Goal: Information Seeking & Learning: Find specific fact

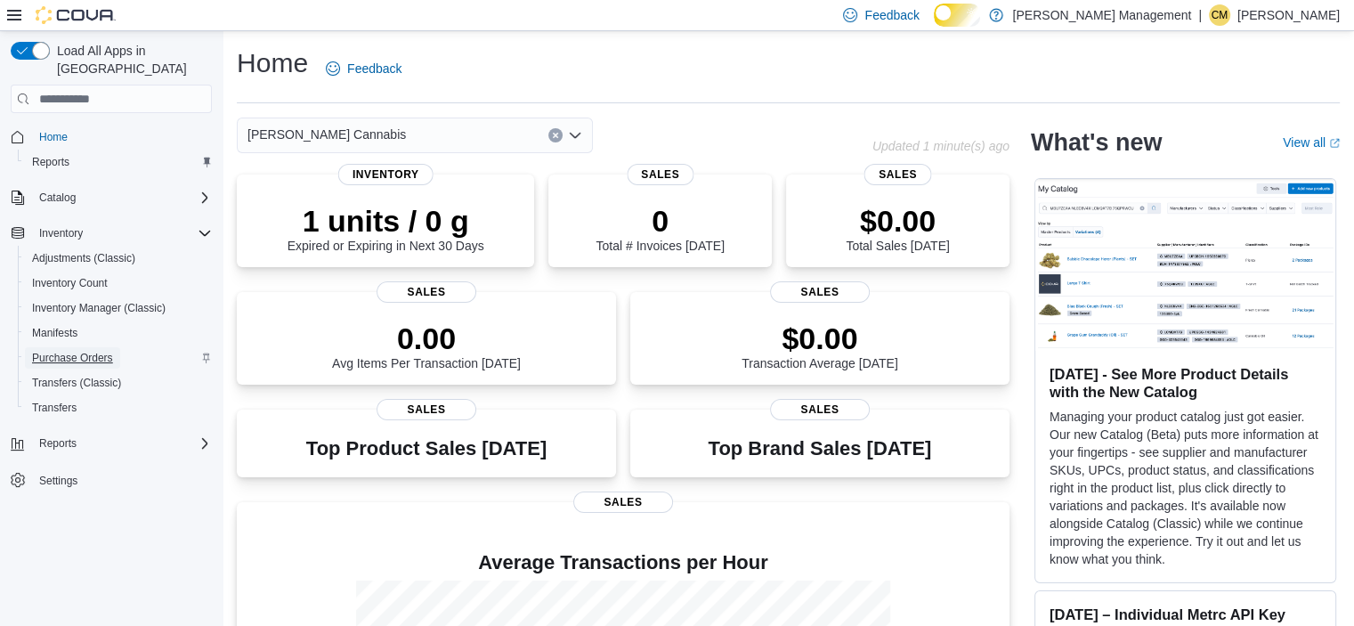
click at [104, 351] on span "Purchase Orders" at bounding box center [72, 358] width 81 height 14
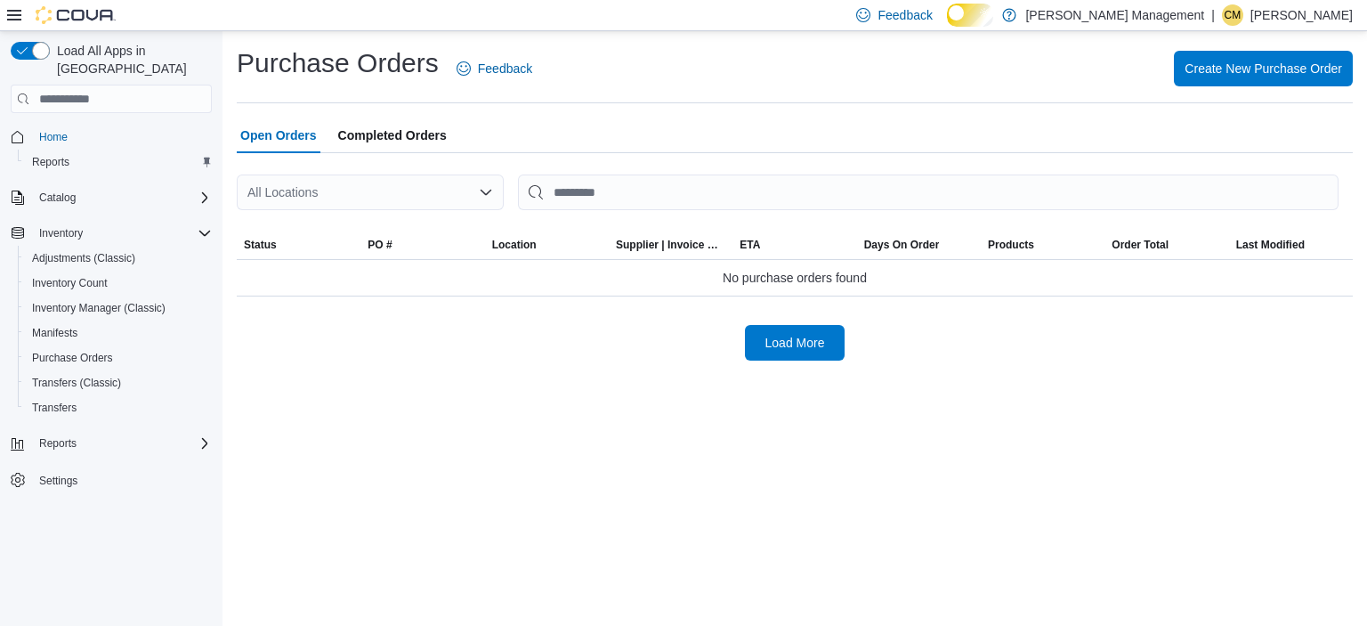
click at [401, 145] on span "Completed Orders" at bounding box center [392, 135] width 109 height 36
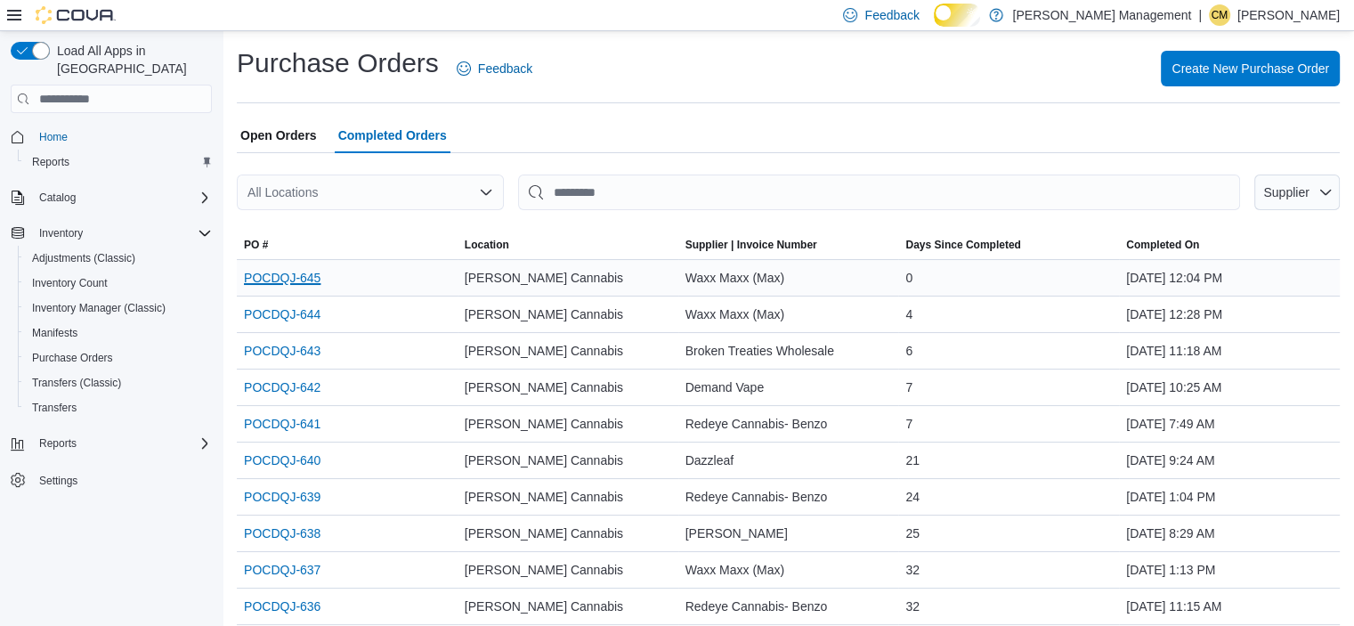
click at [290, 288] on link "POCDQJ-645" at bounding box center [282, 277] width 77 height 21
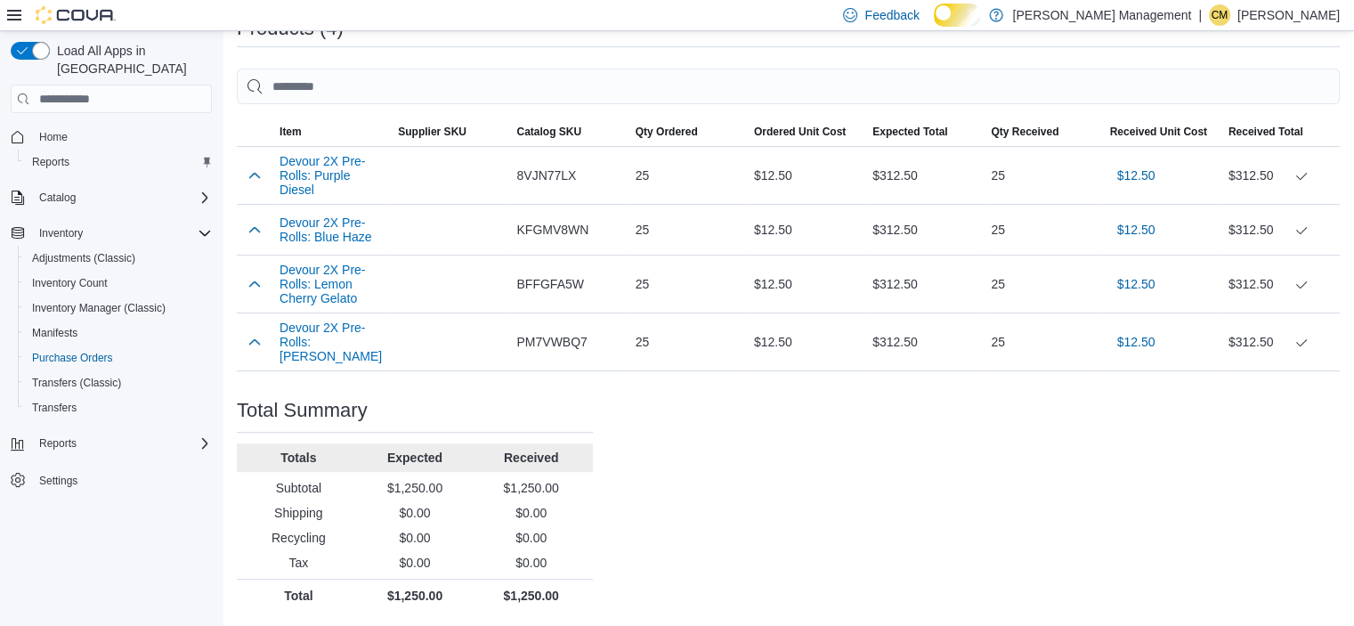
scroll to position [623, 0]
click at [309, 154] on button "Devour 2X Pre-Rolls: Purple Diesel" at bounding box center [331, 175] width 104 height 43
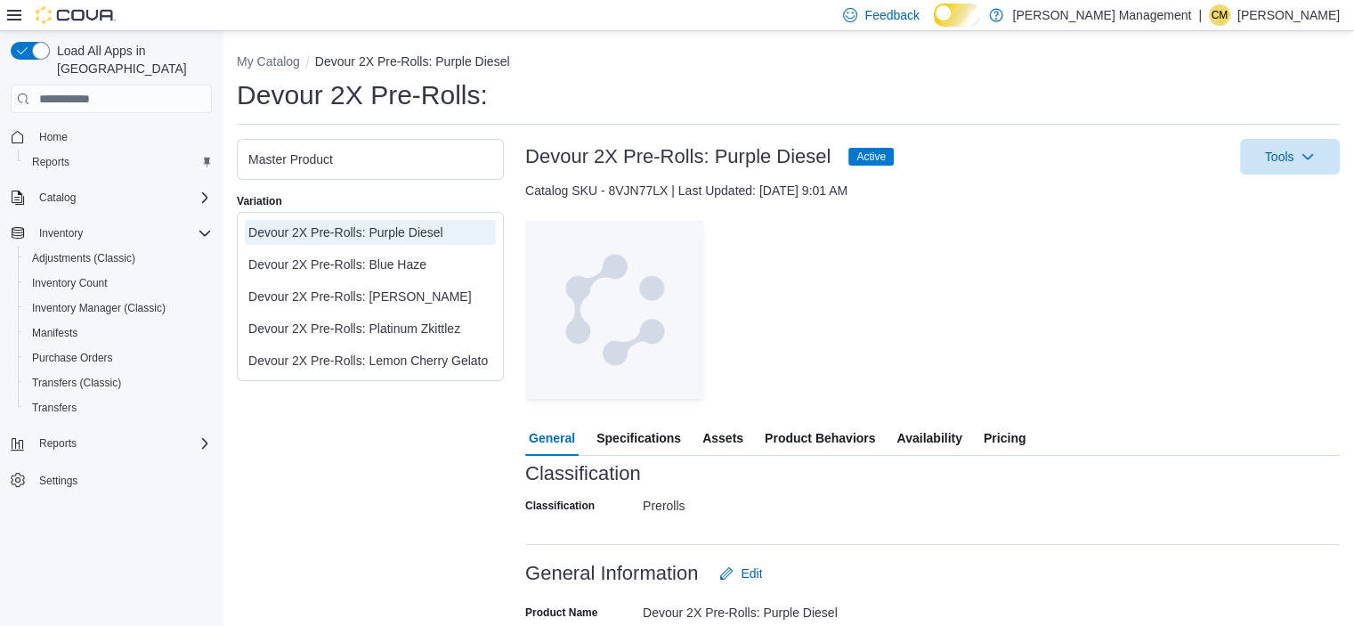
click at [289, 241] on div "Devour 2X Pre-Rolls: Purple Diesel" at bounding box center [370, 232] width 244 height 18
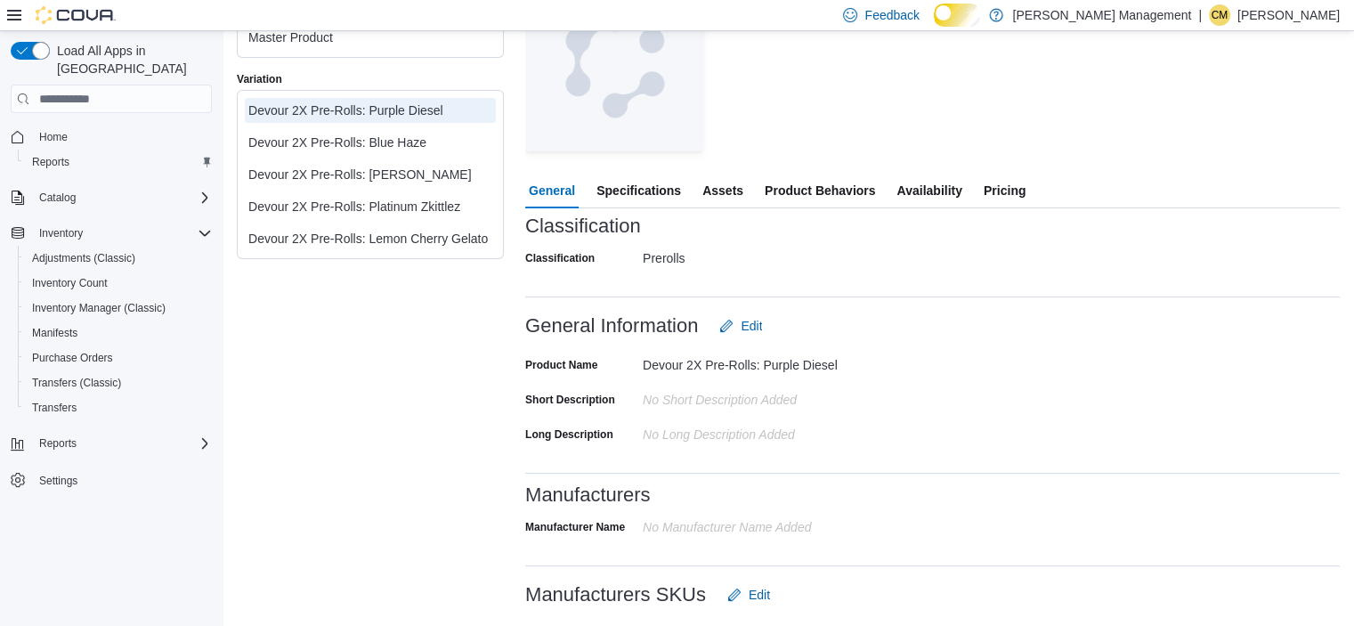
scroll to position [98, 0]
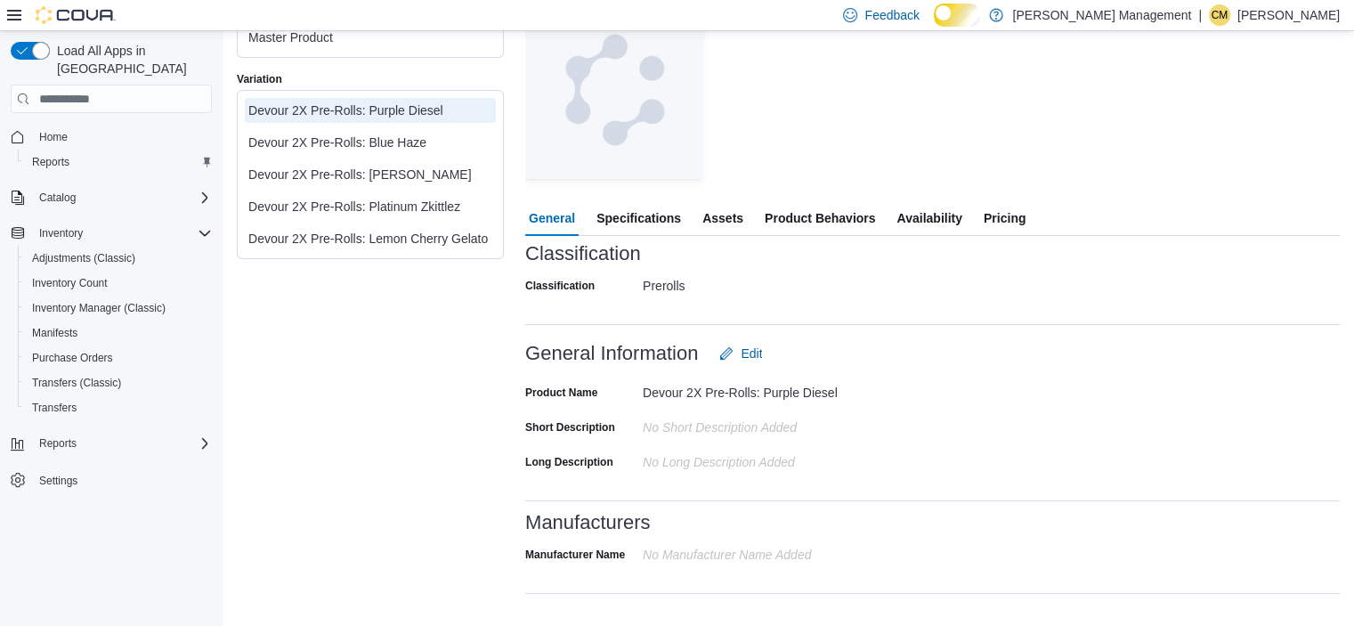
click at [1025, 223] on span "Pricing" at bounding box center [1005, 218] width 42 height 36
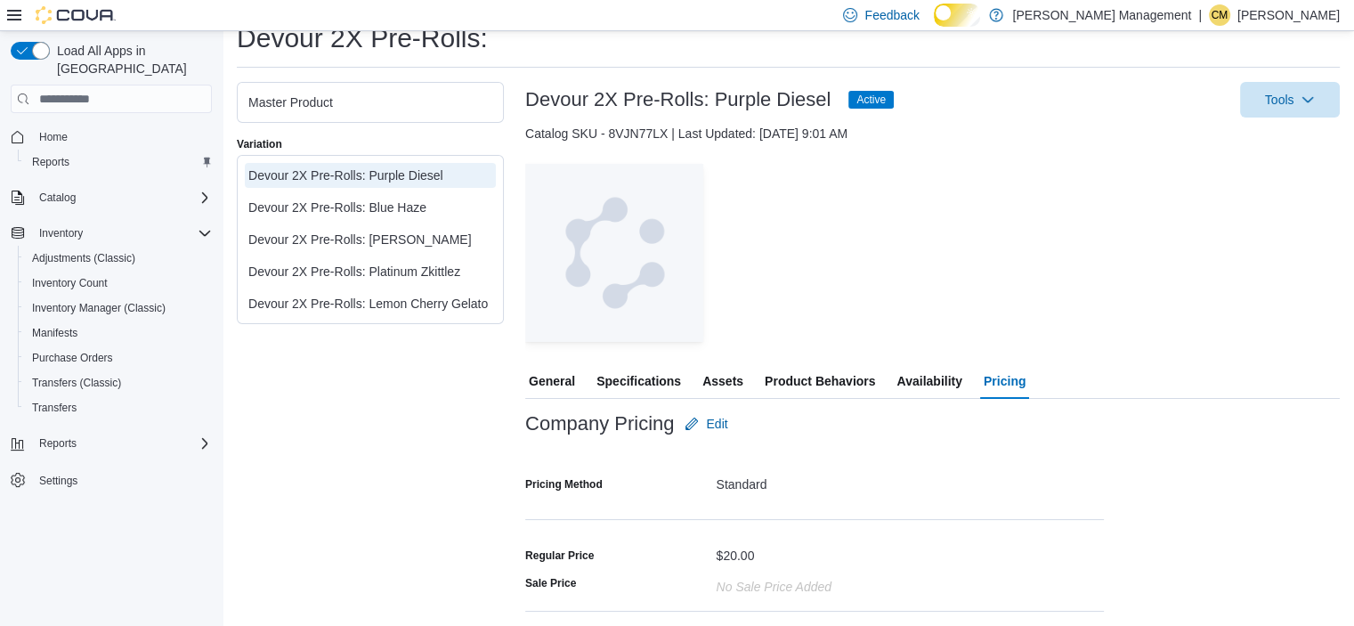
scroll to position [132, 0]
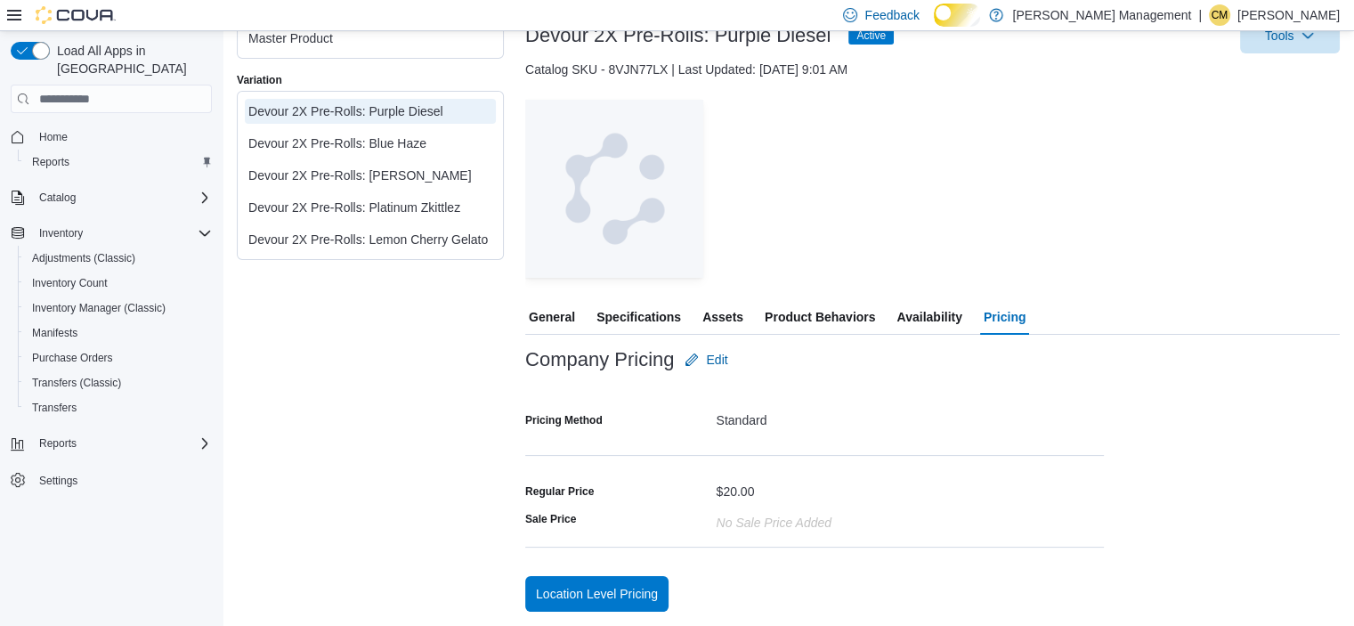
click at [559, 320] on span "General" at bounding box center [552, 317] width 46 height 36
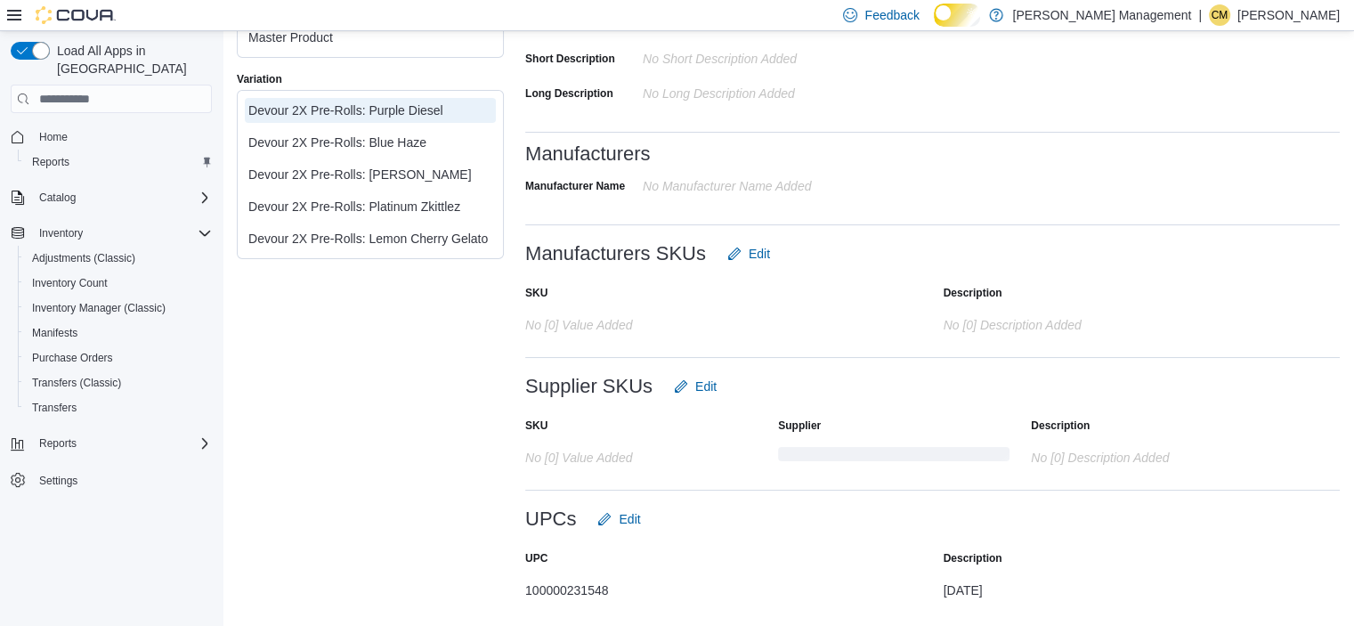
scroll to position [544, 0]
drag, startPoint x: 526, startPoint y: 579, endPoint x: 632, endPoint y: 588, distance: 106.3
click at [632, 590] on div "100000231548" at bounding box center [703, 586] width 356 height 21
copy div "100000231548"
click at [420, 466] on div "Master Product Variation Devour 2X Pre-Rolls: Purple Diesel Devour 2X Pre-Rolls…" at bounding box center [370, 314] width 267 height 595
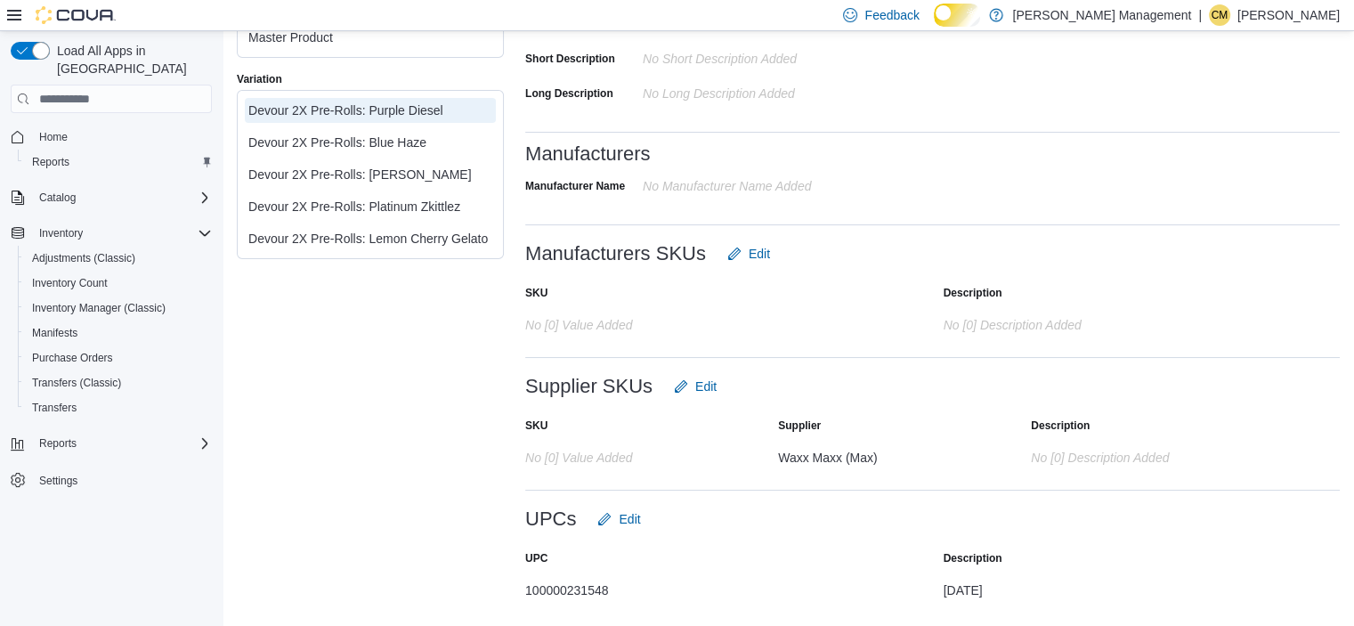
click at [403, 151] on div "Devour 2X Pre-Rolls: Blue Haze" at bounding box center [370, 143] width 244 height 18
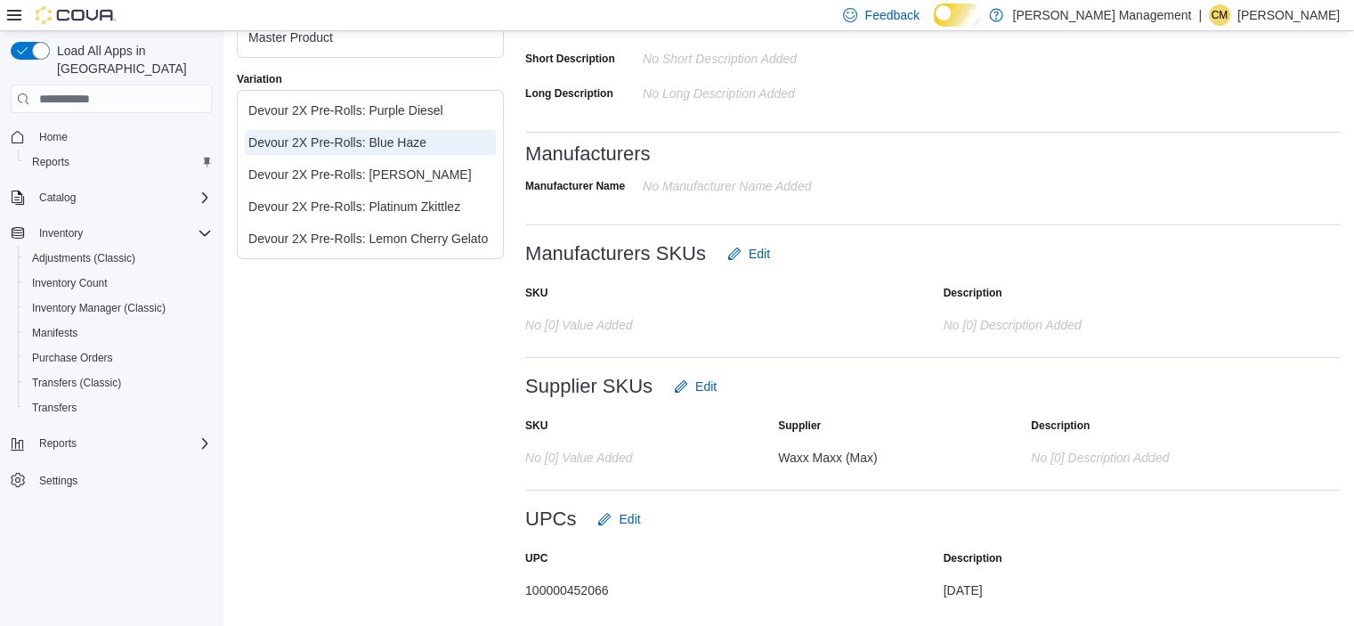
scroll to position [528, 0]
drag, startPoint x: 530, startPoint y: 584, endPoint x: 587, endPoint y: 592, distance: 57.5
click at [587, 592] on div "100000452066" at bounding box center [703, 586] width 356 height 21
drag, startPoint x: 527, startPoint y: 587, endPoint x: 627, endPoint y: 590, distance: 99.8
click at [627, 590] on div "100000452066" at bounding box center [703, 586] width 356 height 21
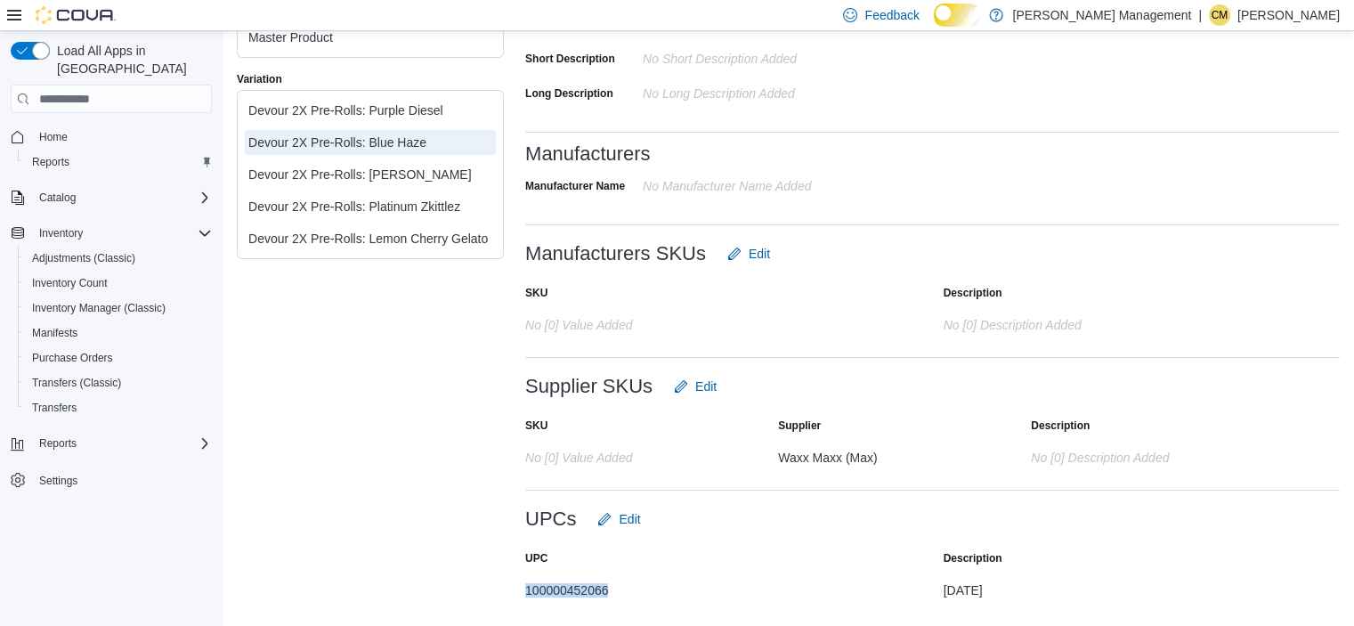
copy div "100000452066"
click at [396, 247] on div "Devour 2X Pre-Rolls: Lemon Cherry Gelato" at bounding box center [370, 239] width 244 height 18
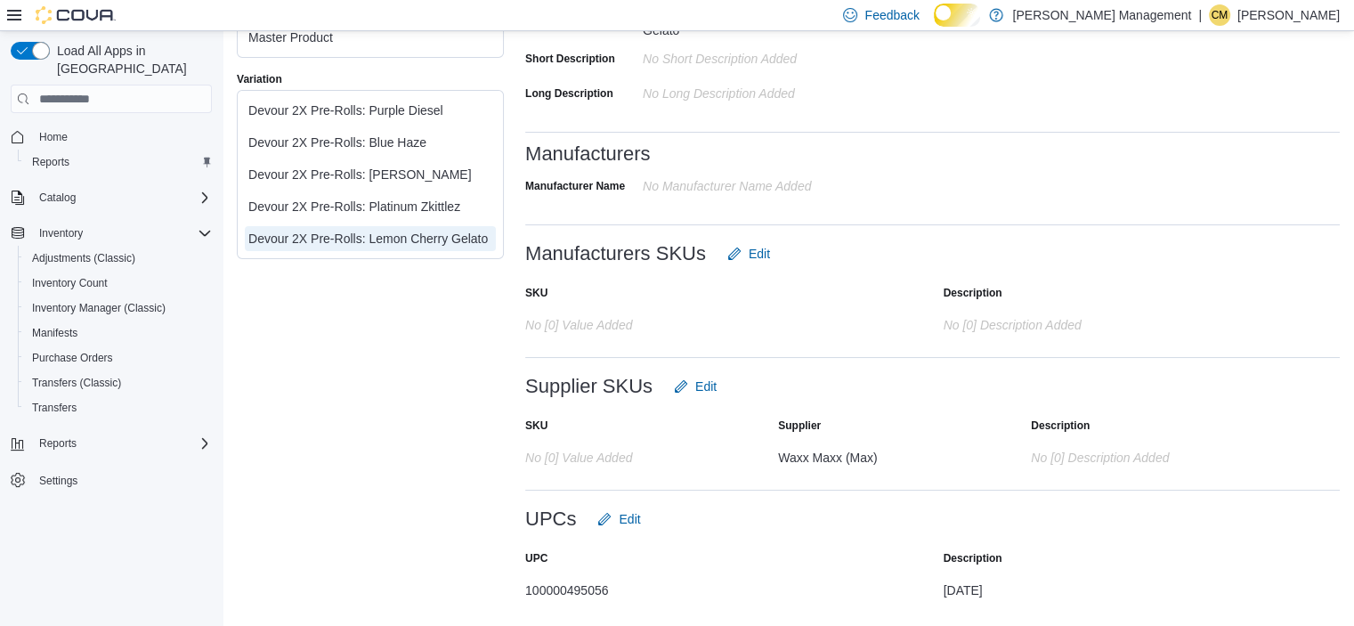
scroll to position [543, 0]
drag, startPoint x: 527, startPoint y: 586, endPoint x: 637, endPoint y: 590, distance: 110.5
click at [637, 590] on div "100000495056" at bounding box center [703, 586] width 356 height 21
copy div "100000495056"
click at [435, 183] on div "Devour 2X Pre-Rolls: Jack Crack" at bounding box center [370, 175] width 244 height 18
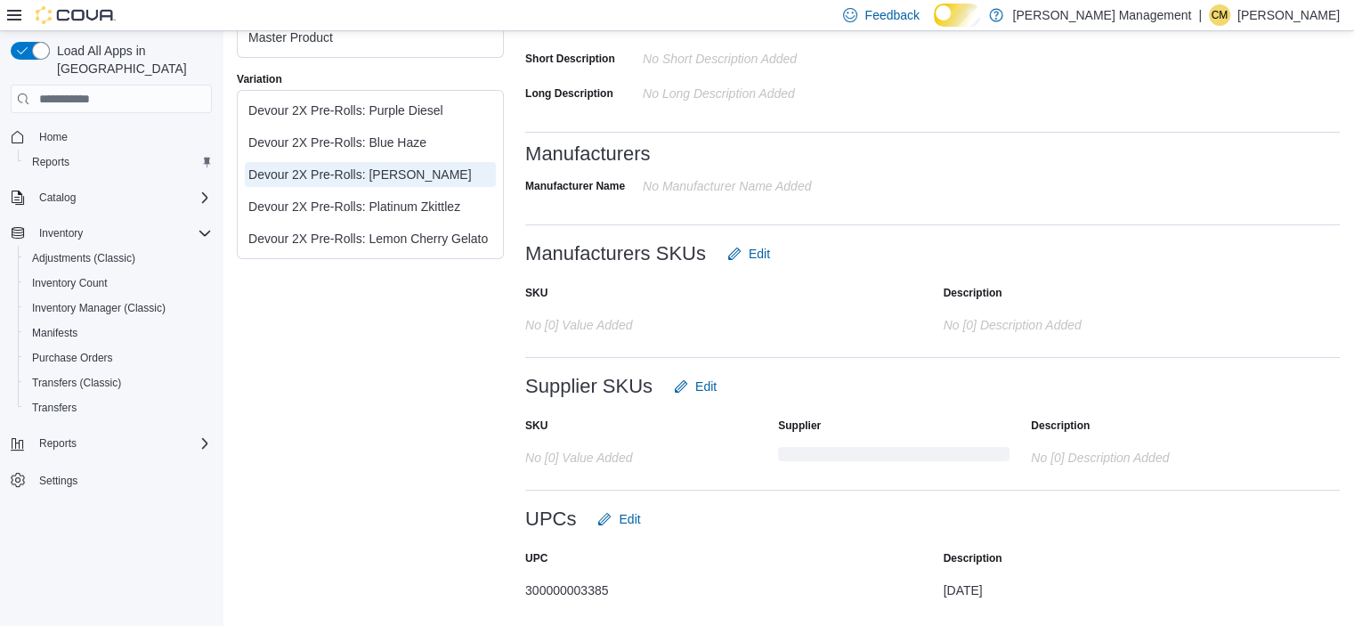
scroll to position [528, 0]
drag, startPoint x: 527, startPoint y: 587, endPoint x: 629, endPoint y: 590, distance: 102.4
click at [629, 590] on div "300000003385" at bounding box center [703, 586] width 356 height 21
copy div "300000003385"
